Goal: Task Accomplishment & Management: Manage account settings

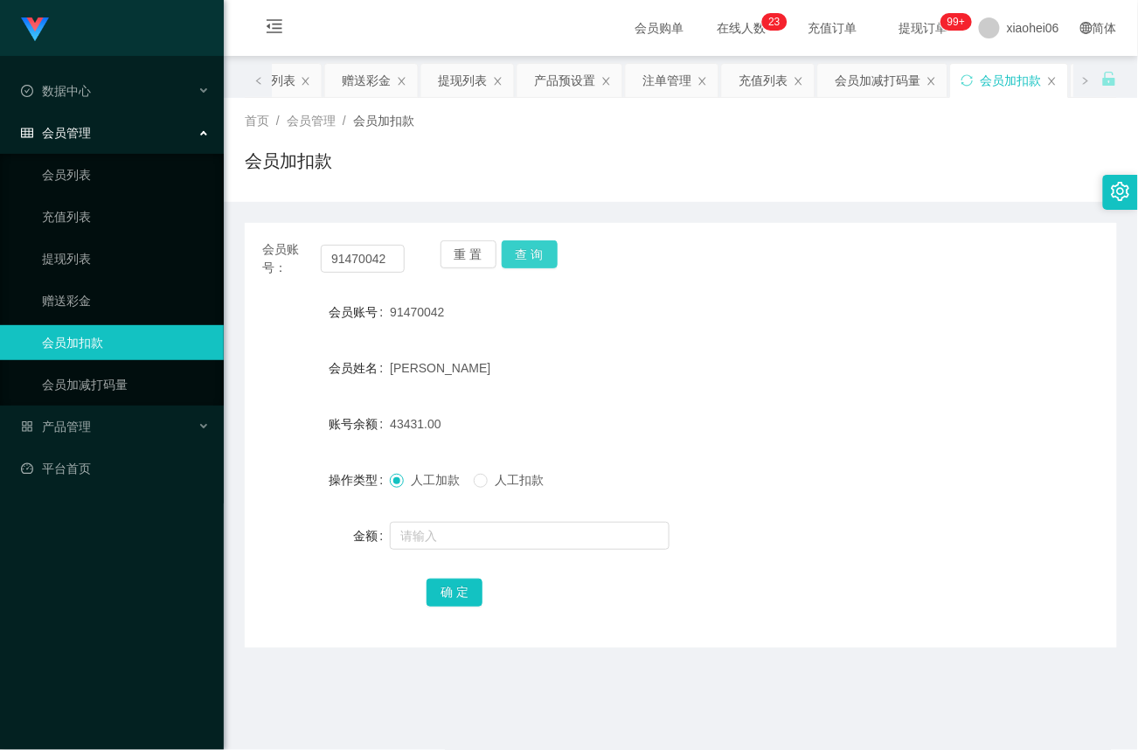
click at [530, 257] on button "查 询" at bounding box center [530, 254] width 56 height 28
drag, startPoint x: 78, startPoint y: 173, endPoint x: 218, endPoint y: 171, distance: 140.7
click at [78, 173] on link "会员列表" at bounding box center [126, 174] width 168 height 35
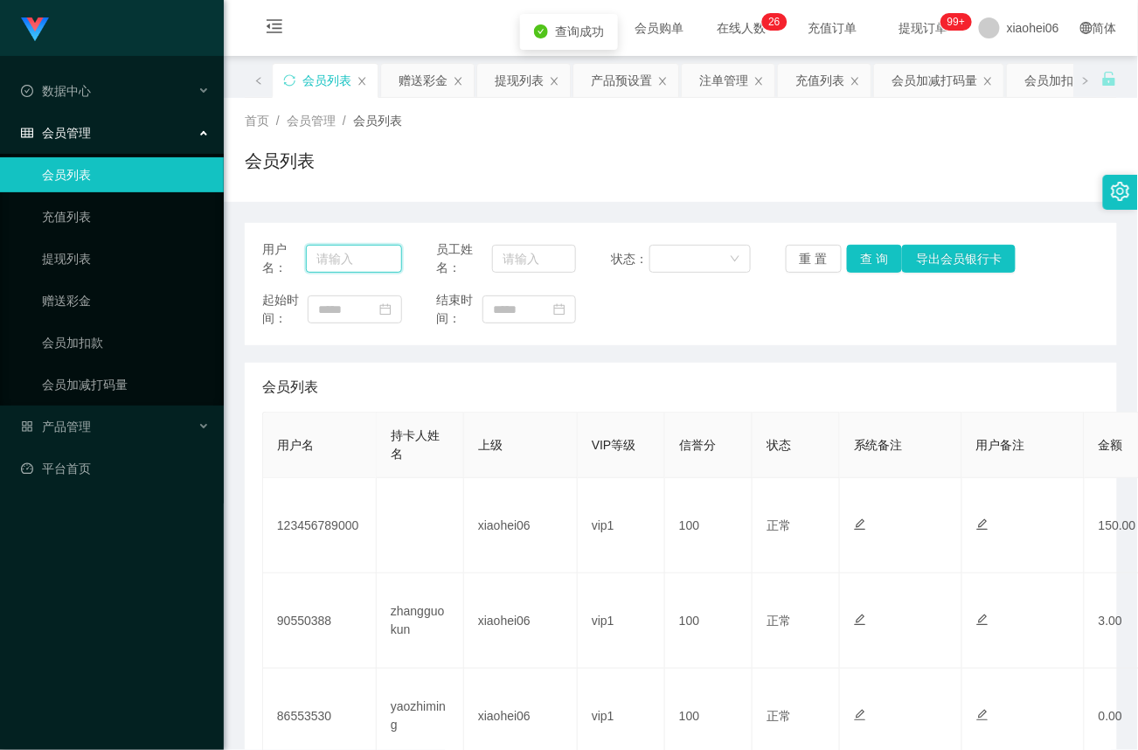
drag, startPoint x: 350, startPoint y: 259, endPoint x: 361, endPoint y: 256, distance: 10.8
click at [350, 259] on input "text" at bounding box center [353, 259] width 95 height 28
paste input "91470042"
type input "91470042"
click at [871, 260] on button "查 询" at bounding box center [875, 259] width 56 height 28
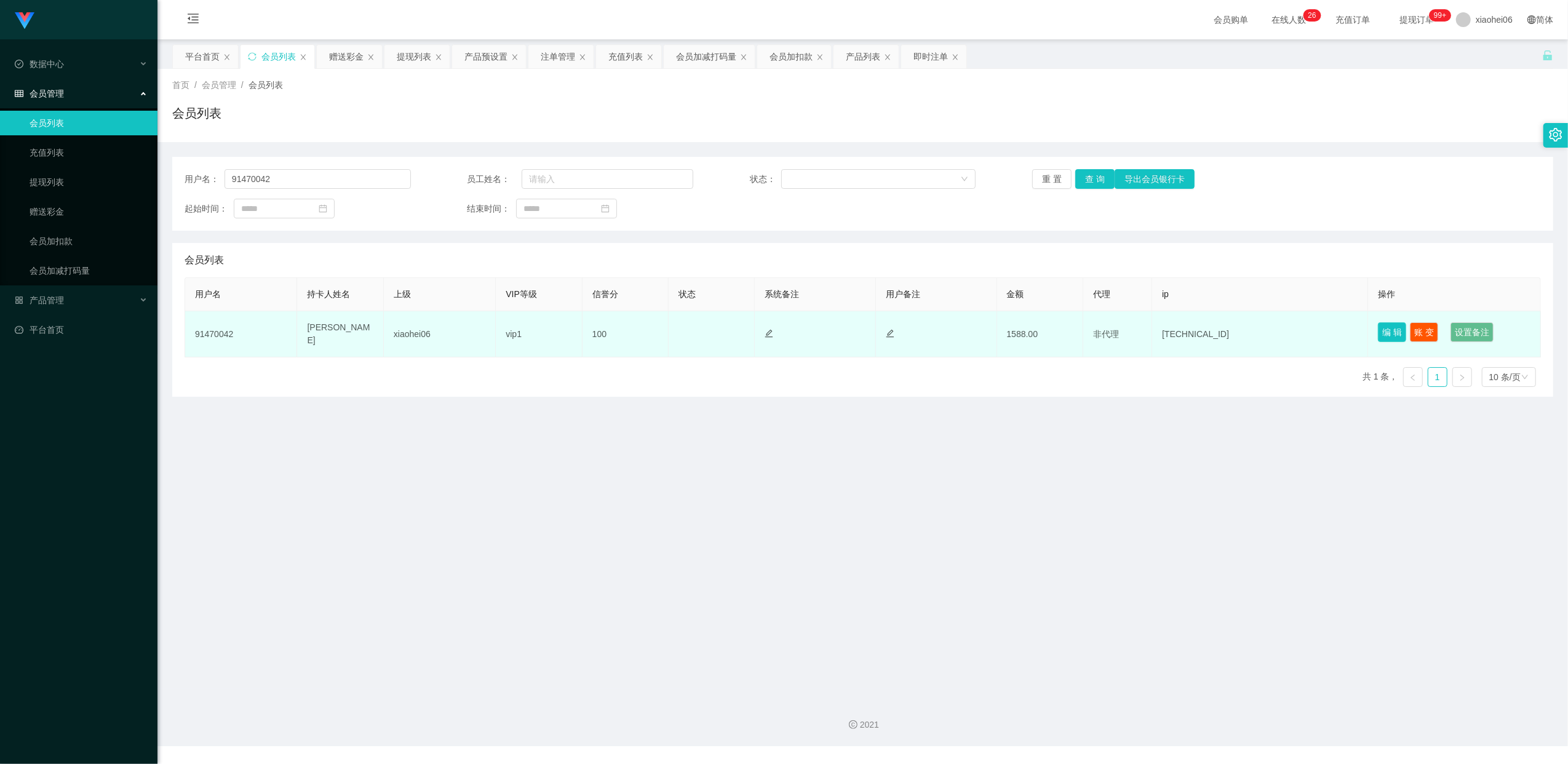
click at [801, 336] on button "编 辑" at bounding box center [1392, 332] width 28 height 20
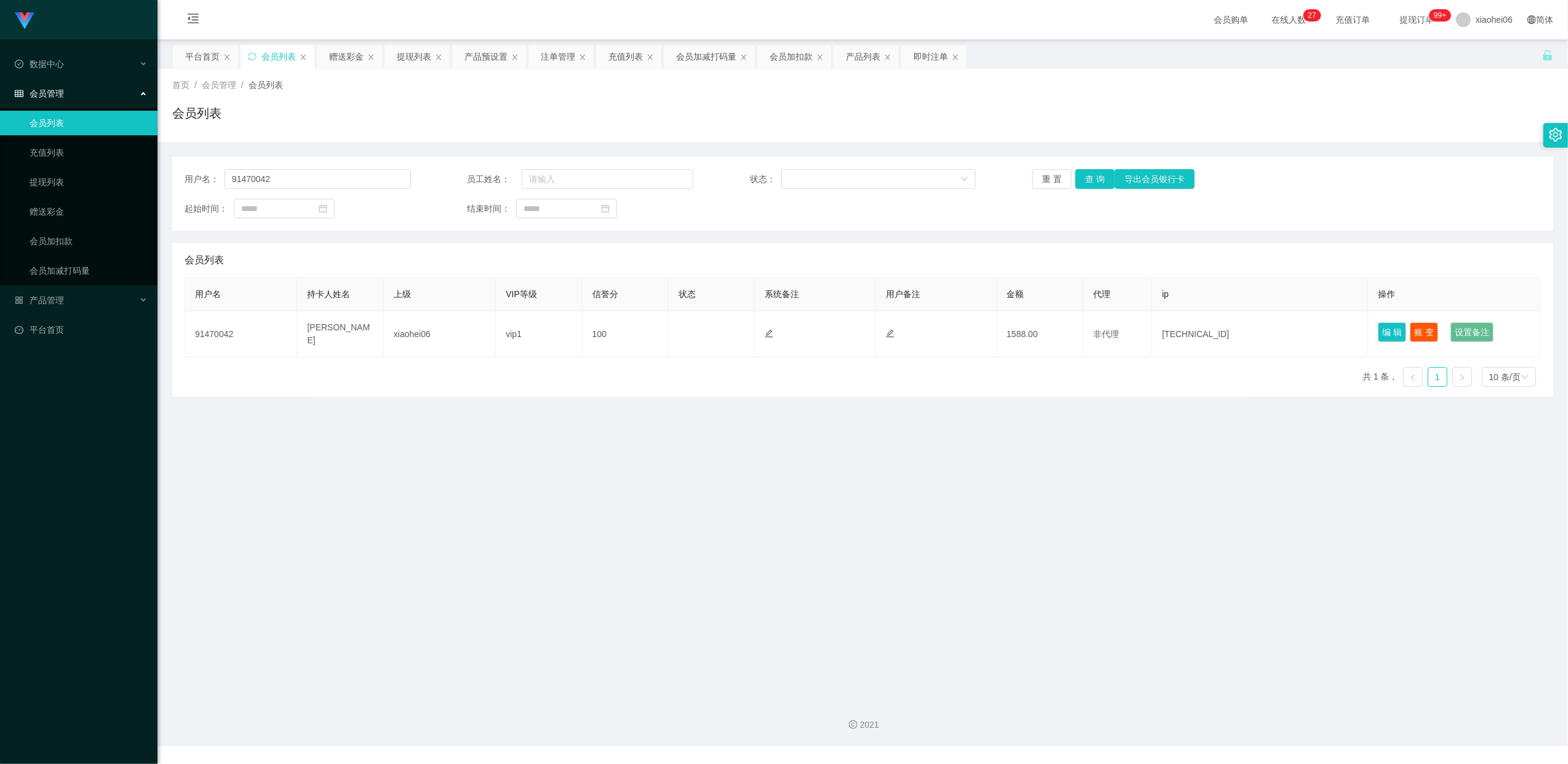
click at [801, 464] on main "关闭左侧 关闭右侧 关闭其它 刷新页面 平台首页 会员列表 赠送彩金 提现列表 产品预设置 注单管理 充值列表 会员加减打码量 会员加扣款 产品列表 即时注单…" at bounding box center [863, 364] width 1411 height 650
